Goal: Task Accomplishment & Management: Manage account settings

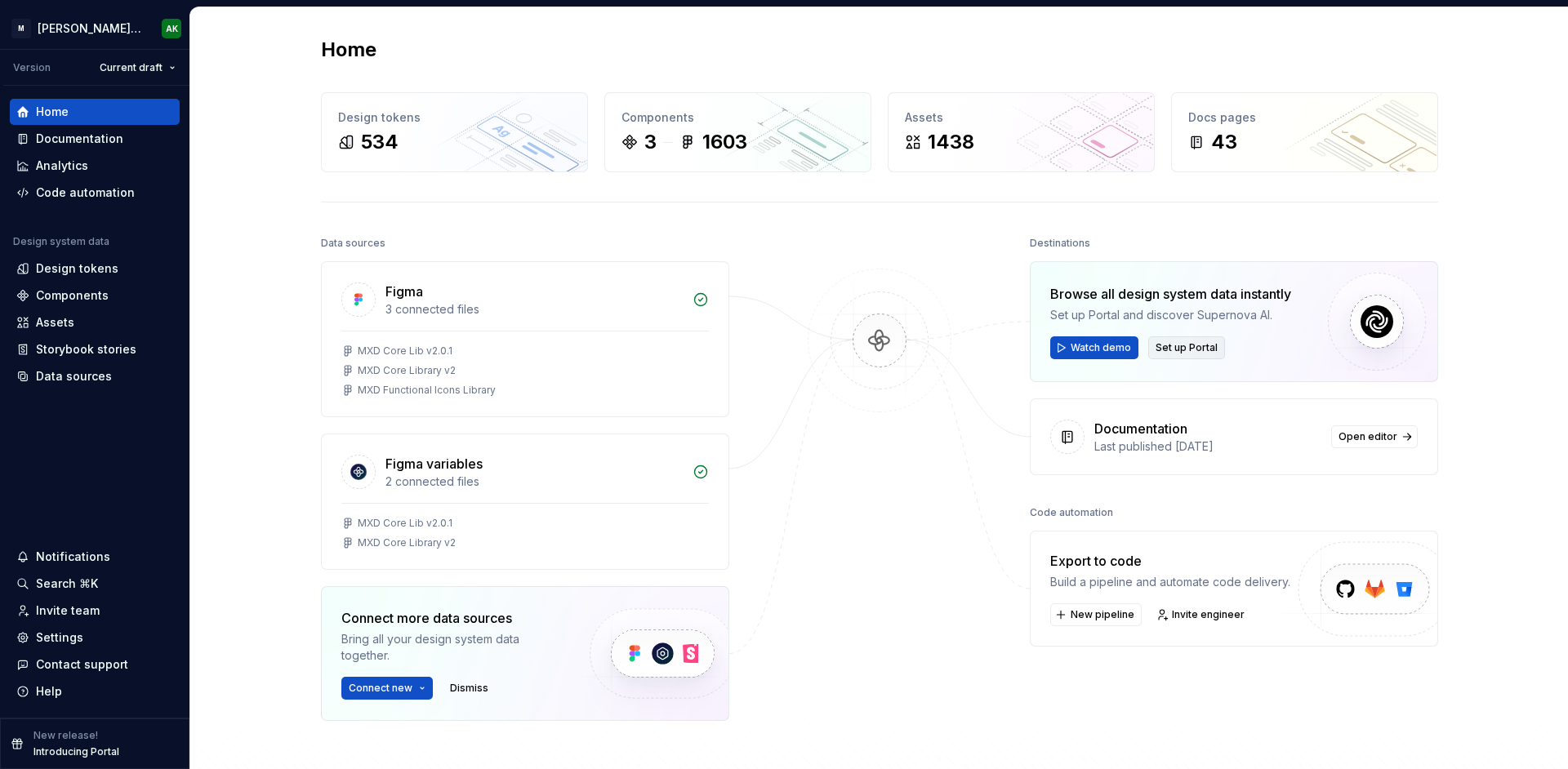
click at [1187, 349] on span "Set up Portal" at bounding box center [1186, 348] width 62 height 13
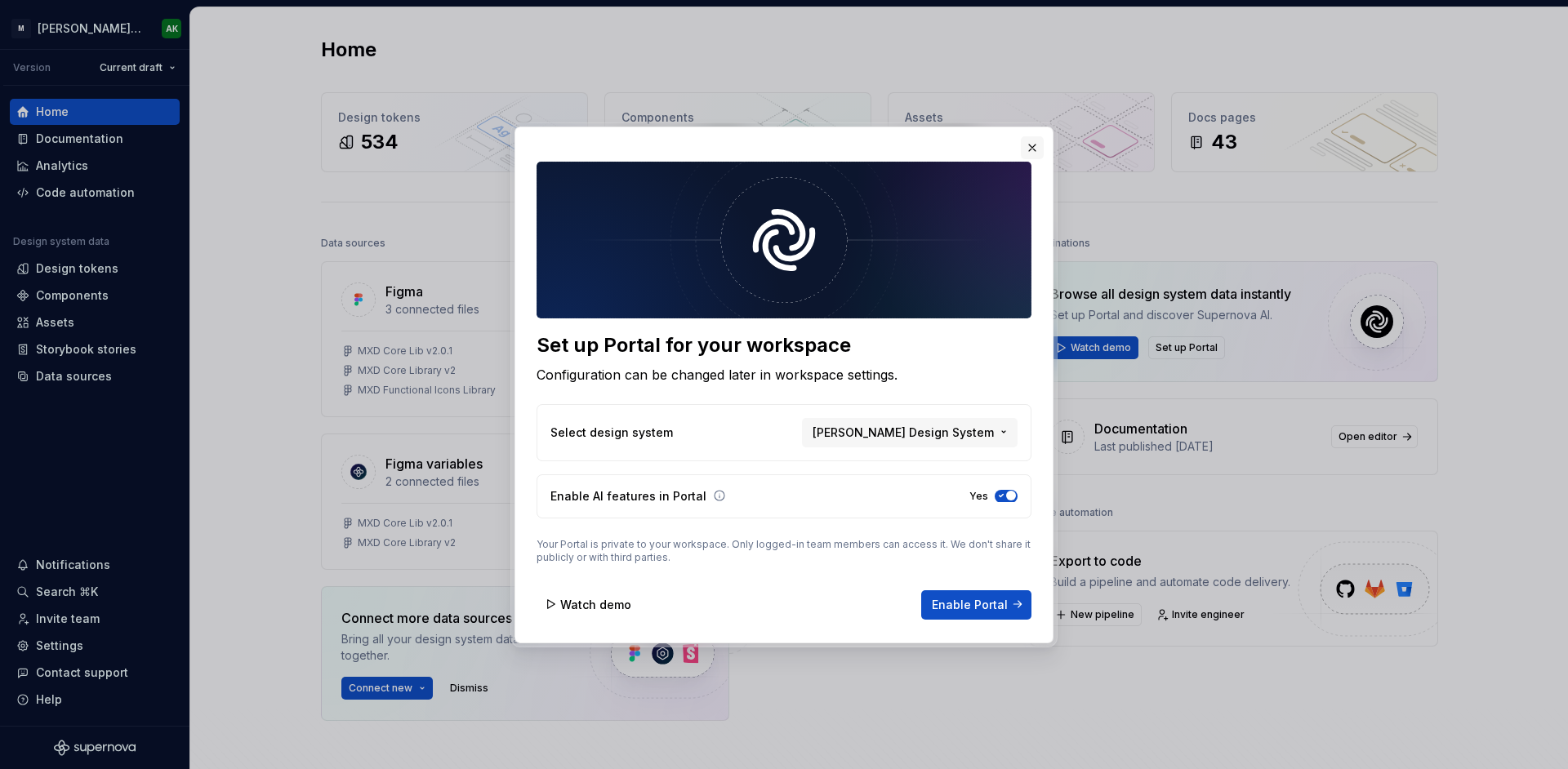
click at [1029, 140] on button "button" at bounding box center [1032, 148] width 22 height 22
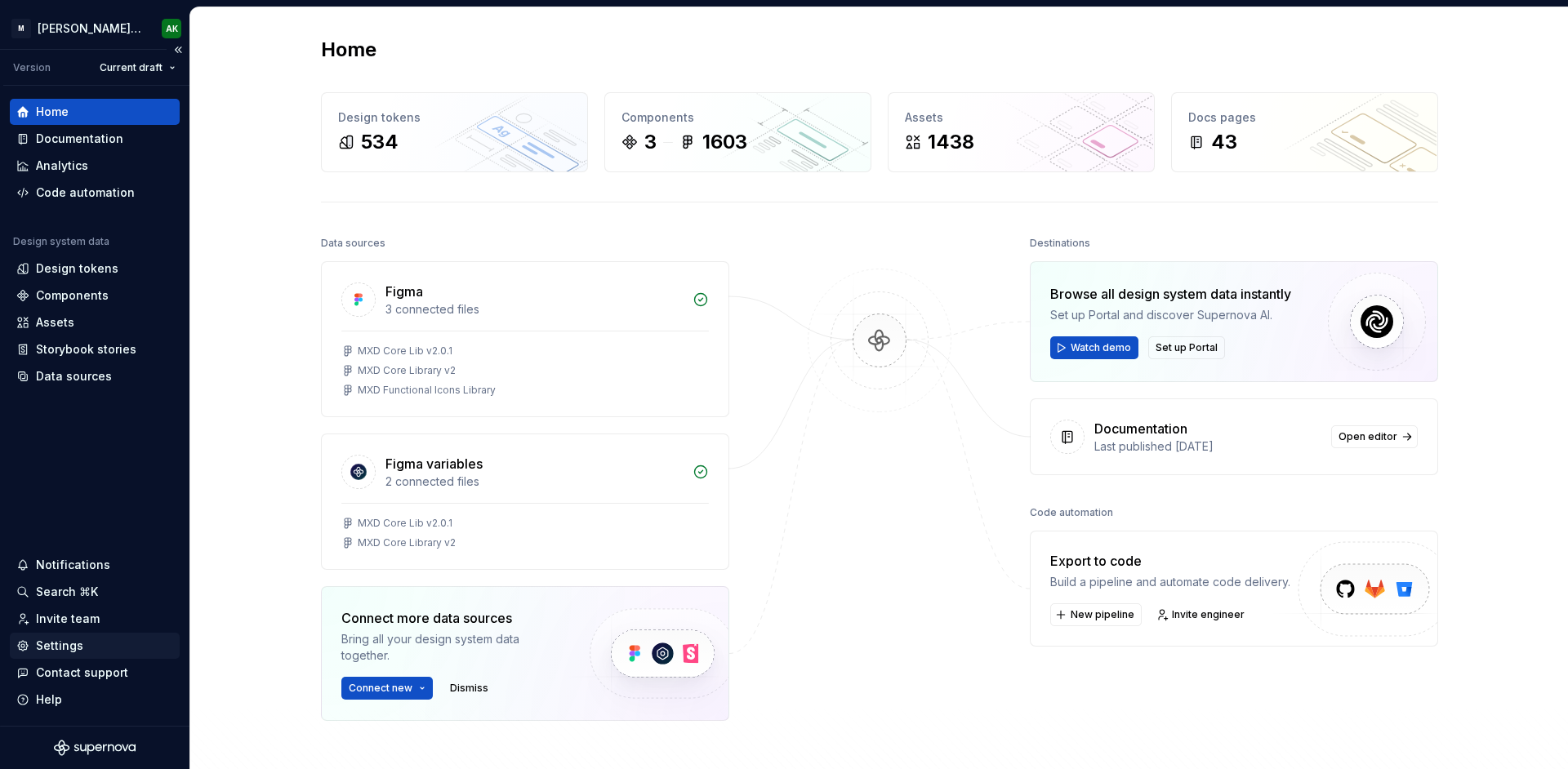
click at [86, 650] on div "Settings" at bounding box center [94, 646] width 157 height 16
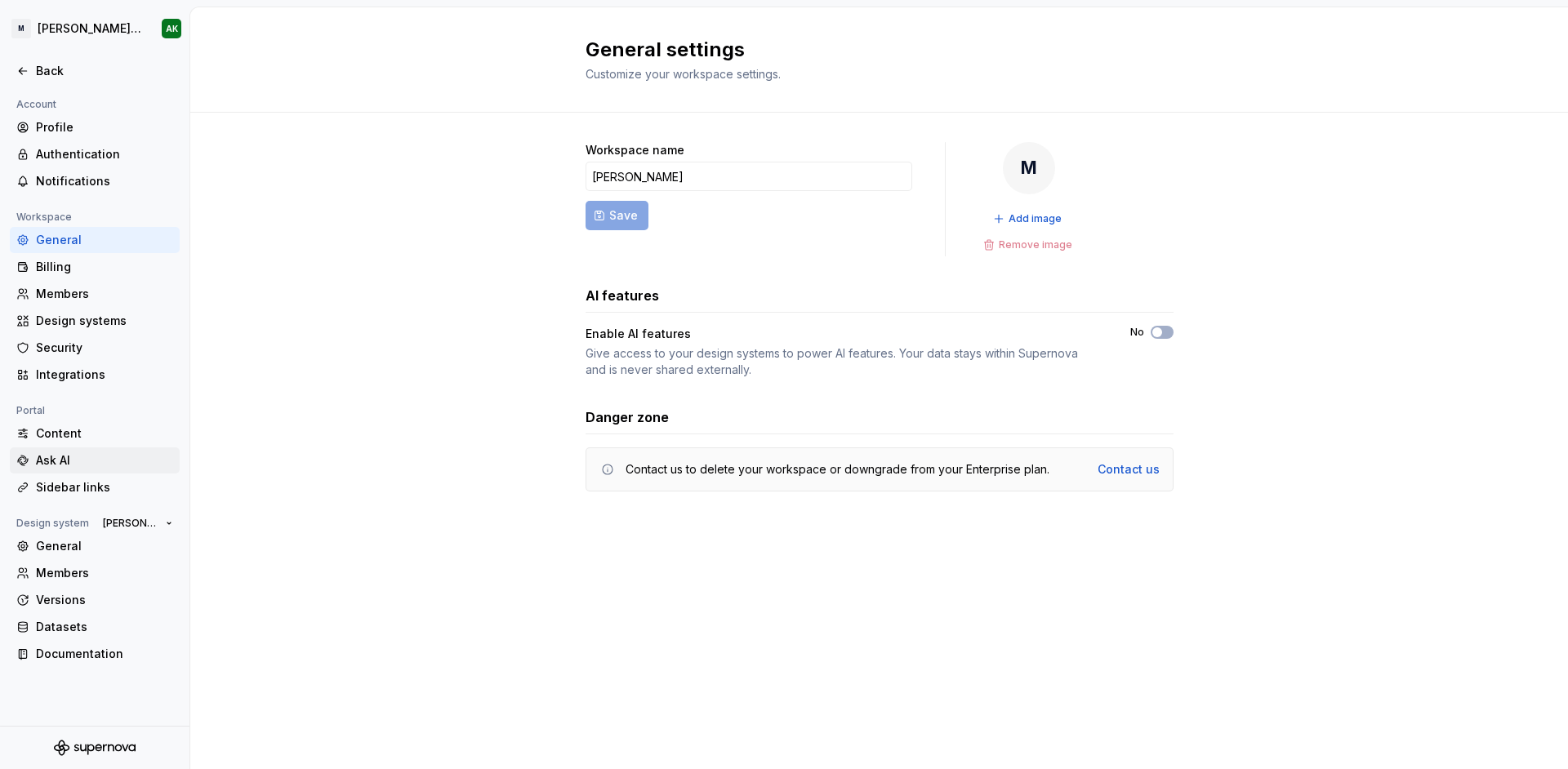
click at [42, 449] on div "Ask AI" at bounding box center [94, 460] width 170 height 26
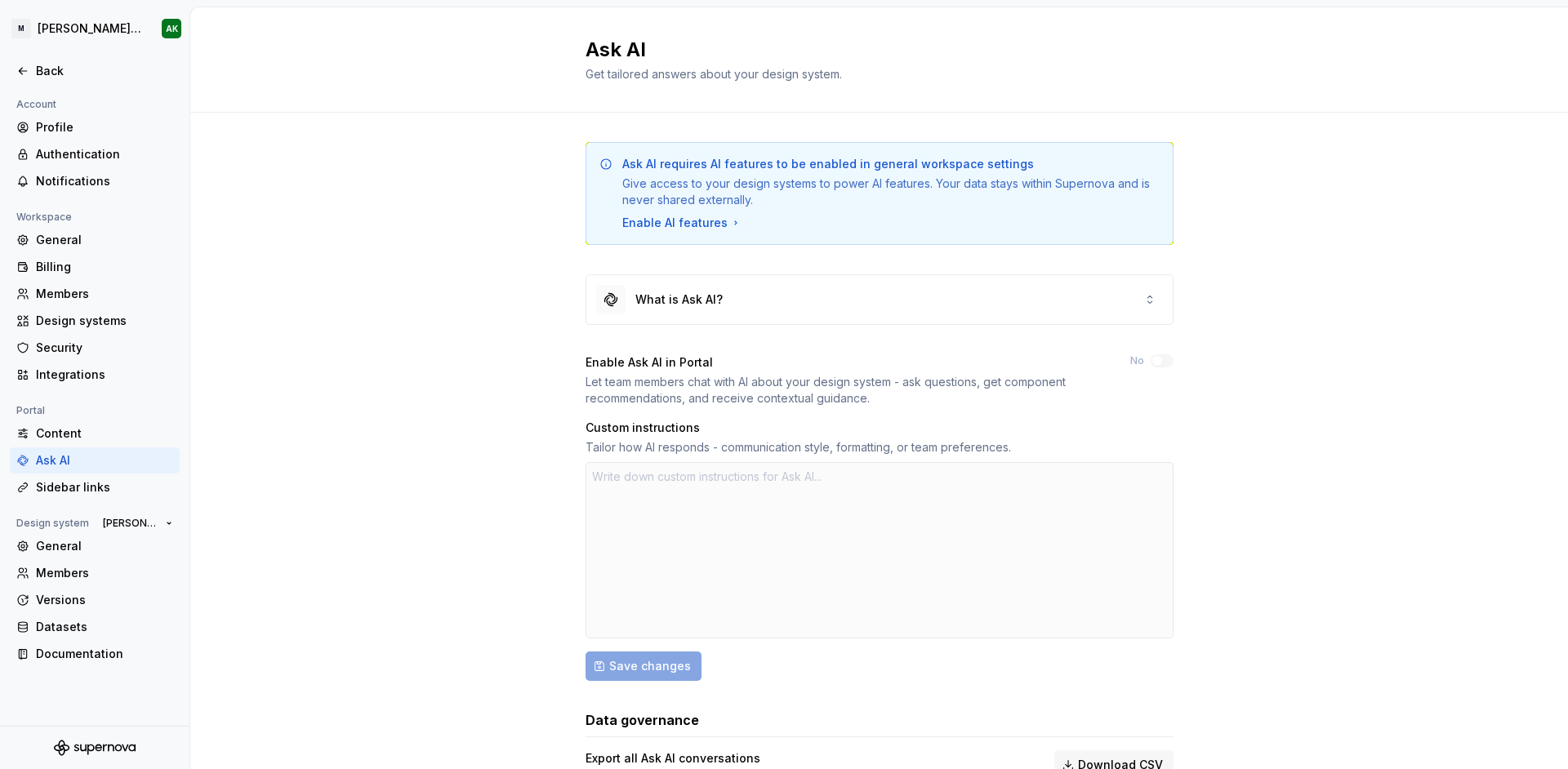
click at [438, 542] on div "Ask AI requires AI features to be enabled in general workspace settings Give ac…" at bounding box center [878, 488] width 1378 height 752
type textarea "*"
click at [1495, 340] on div "Ask AI requires AI features to be enabled in general workspace settings Give ac…" at bounding box center [878, 488] width 1378 height 752
click at [363, 374] on div "Ask AI requires AI features to be enabled in general workspace settings Give ac…" at bounding box center [878, 488] width 1378 height 752
click at [22, 486] on icon at bounding box center [22, 487] width 13 height 13
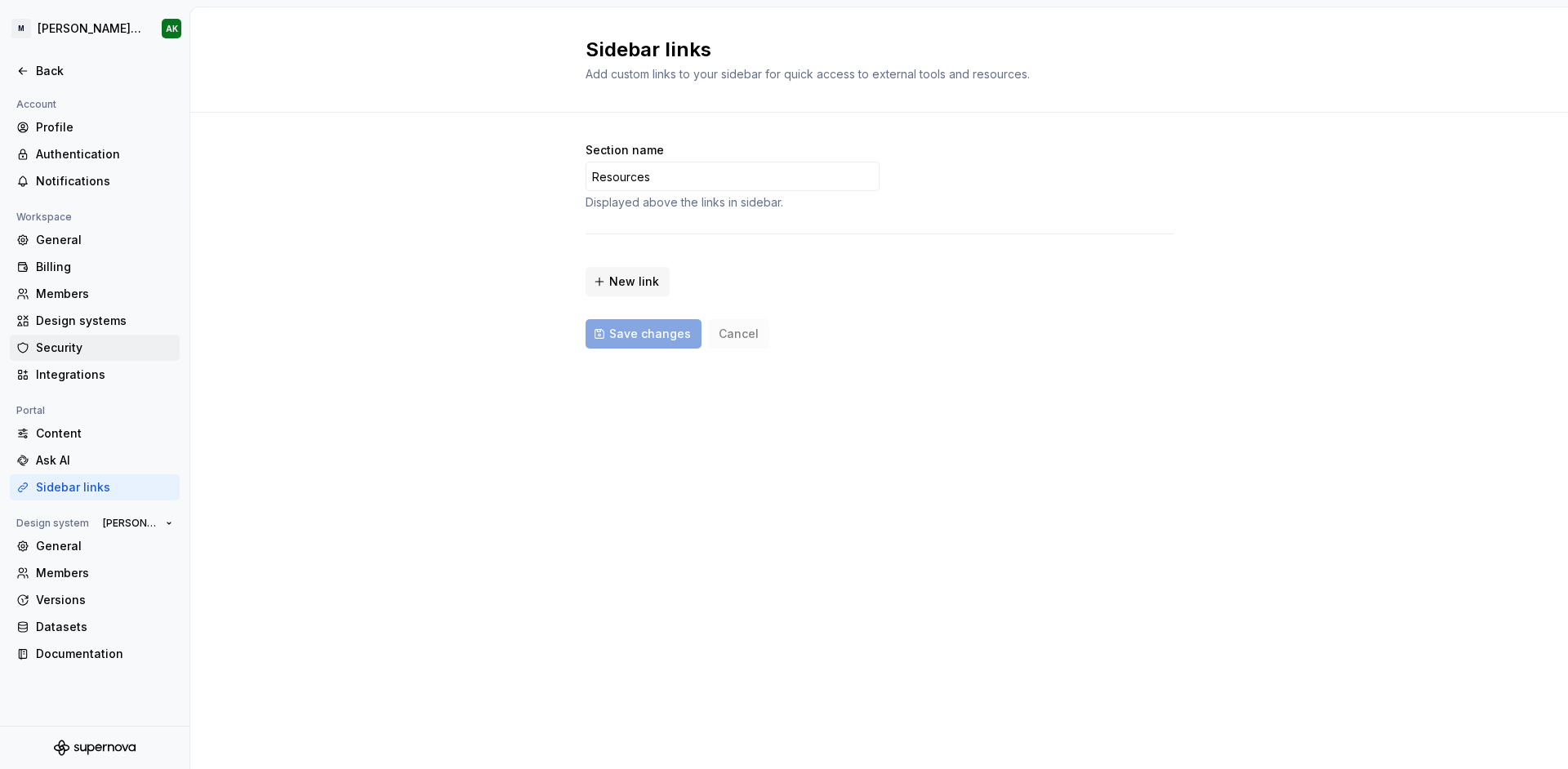
click at [82, 350] on div "Security" at bounding box center [104, 347] width 138 height 16
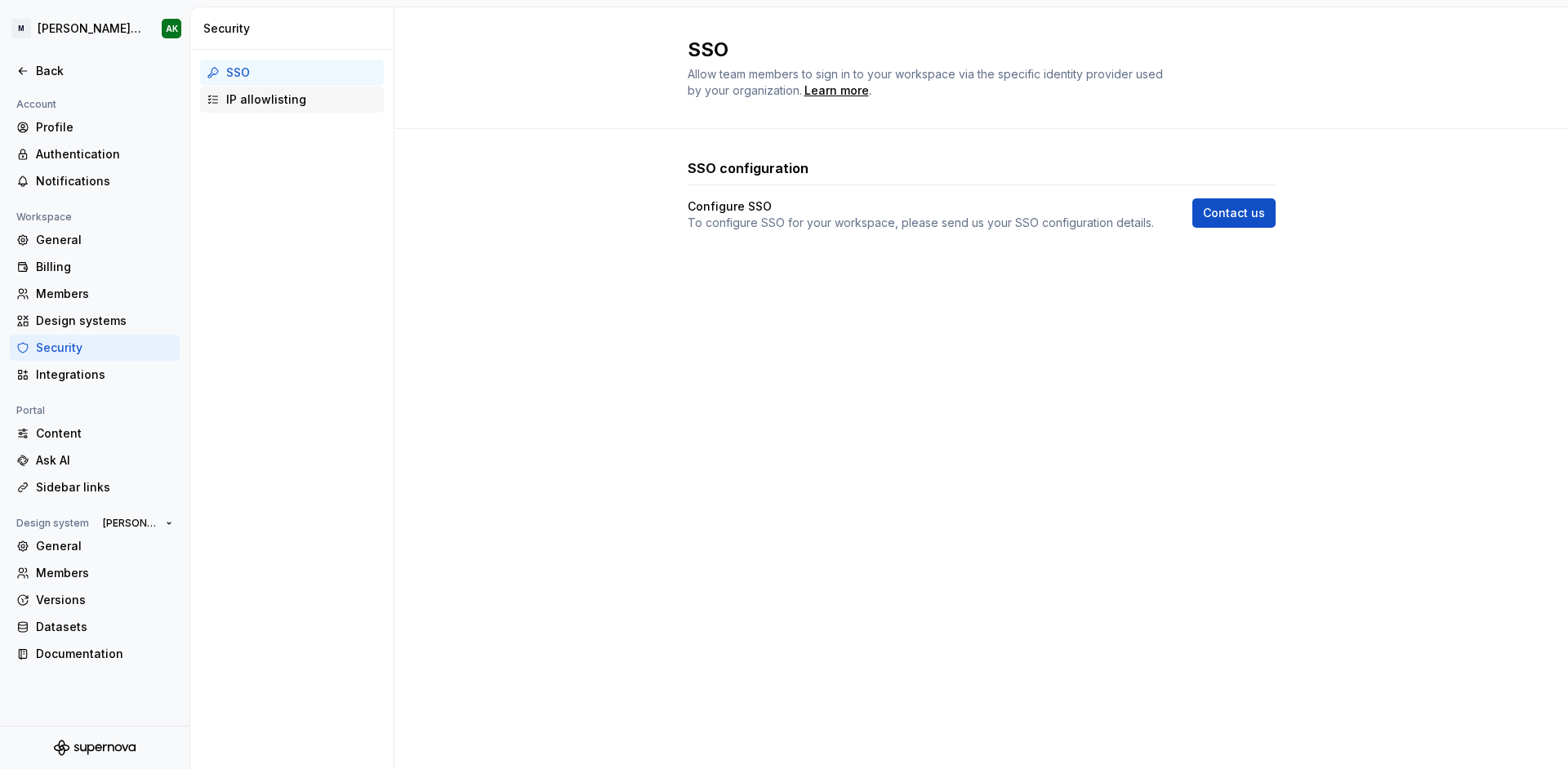
click at [283, 104] on div "IP allowlisting" at bounding box center [301, 99] width 151 height 16
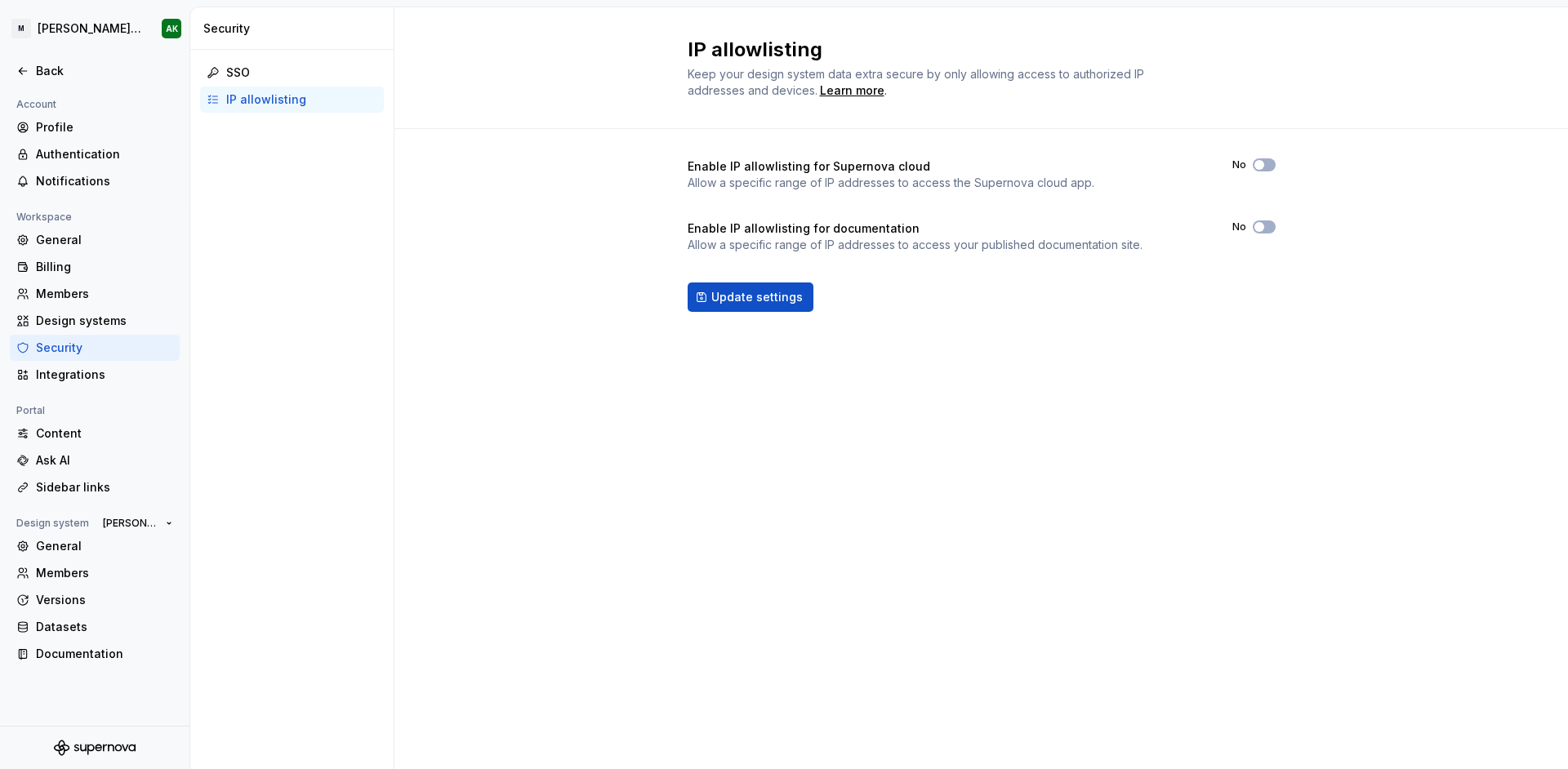
click at [579, 433] on div "IP allowlisting Keep your design system data extra secure by only allowing acce…" at bounding box center [981, 388] width 1173 height 762
click at [67, 236] on div "General" at bounding box center [104, 239] width 138 height 16
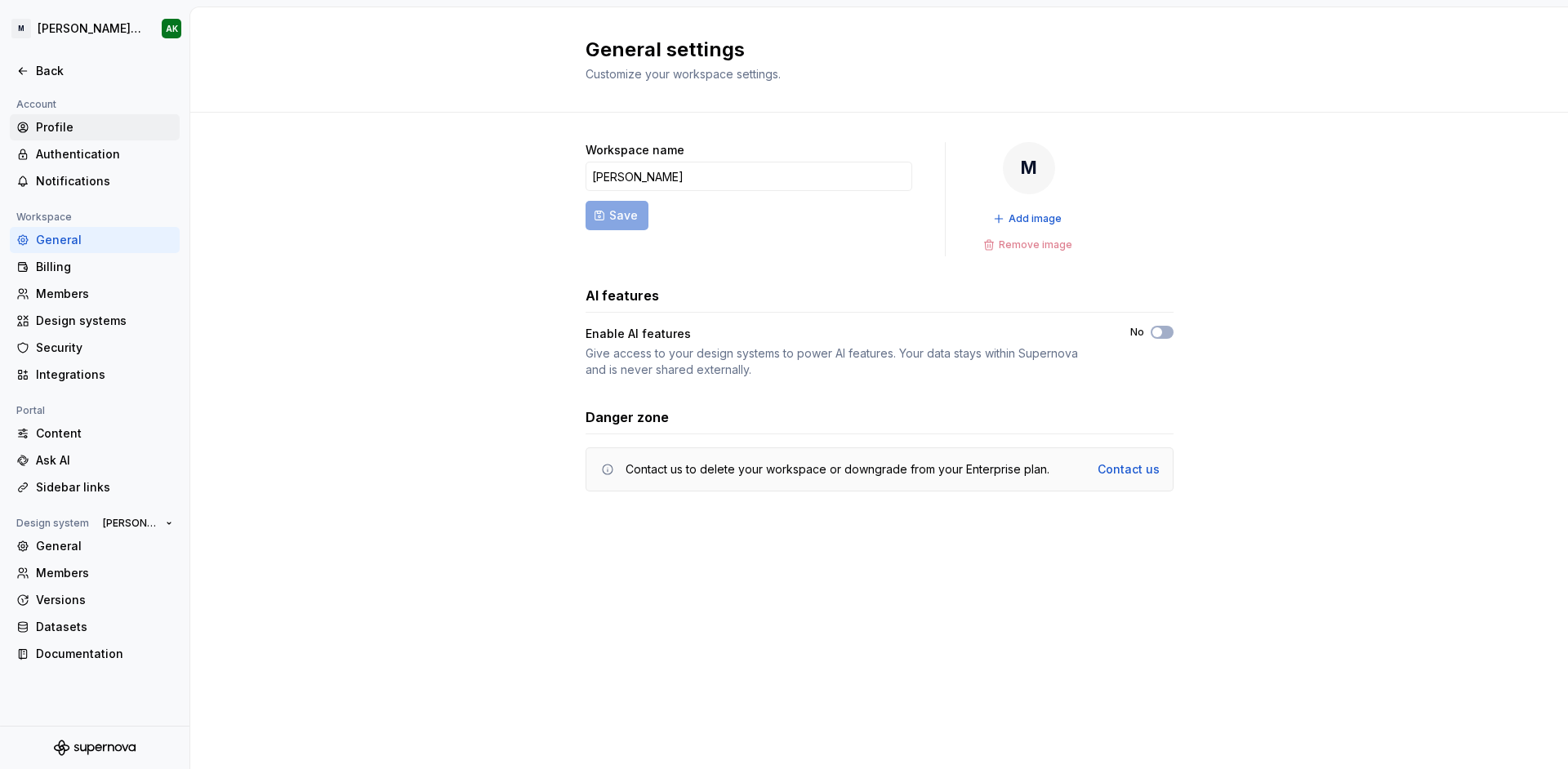
click at [42, 125] on div "Profile" at bounding box center [104, 126] width 138 height 16
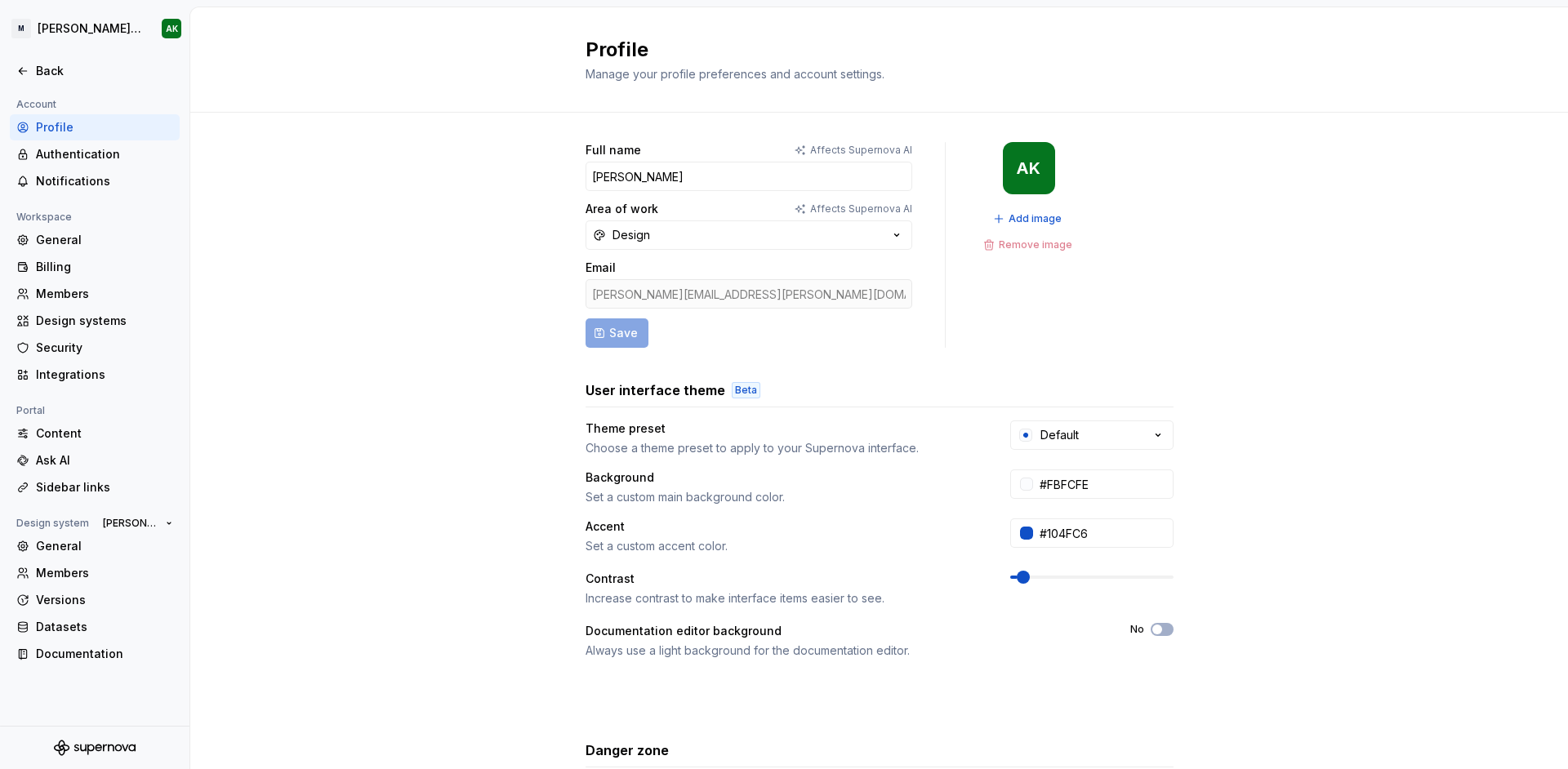
click at [430, 241] on div "Full name Affects Supernova AI [PERSON_NAME] Area of work Affects Supernova AI …" at bounding box center [878, 524] width 1378 height 823
click at [56, 81] on div "Back" at bounding box center [94, 71] width 170 height 26
